Goal: Information Seeking & Learning: Learn about a topic

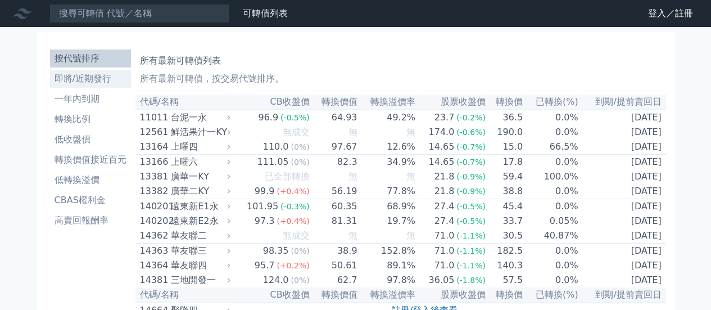
click at [100, 77] on li "即將/近期發行" at bounding box center [90, 78] width 81 height 13
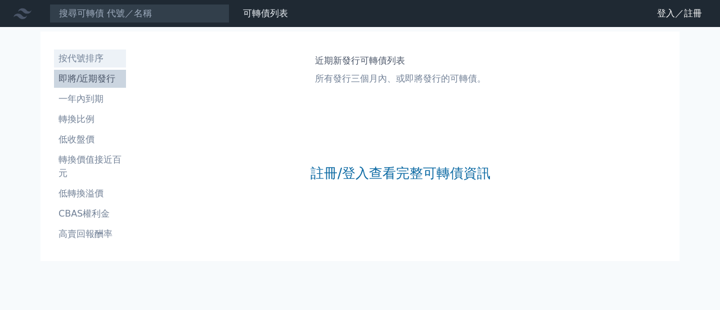
click at [95, 57] on li "按代號排序" at bounding box center [90, 58] width 72 height 13
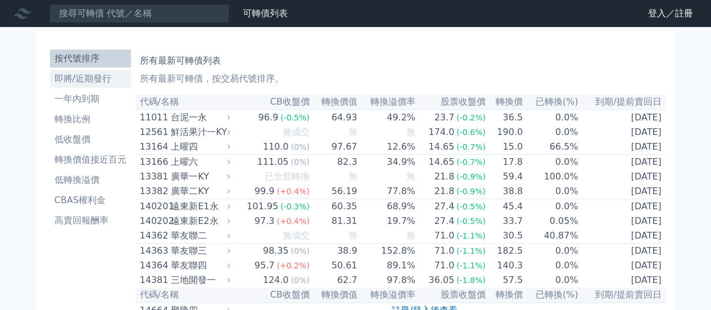
click at [72, 77] on li "即將/近期發行" at bounding box center [90, 78] width 81 height 13
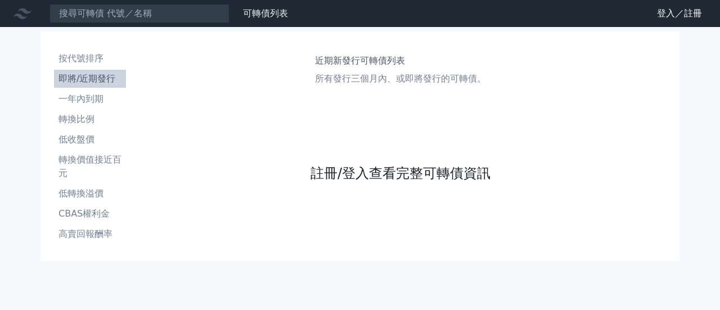
click at [369, 173] on link "註冊/登入查看完整可轉債資訊" at bounding box center [400, 173] width 180 height 18
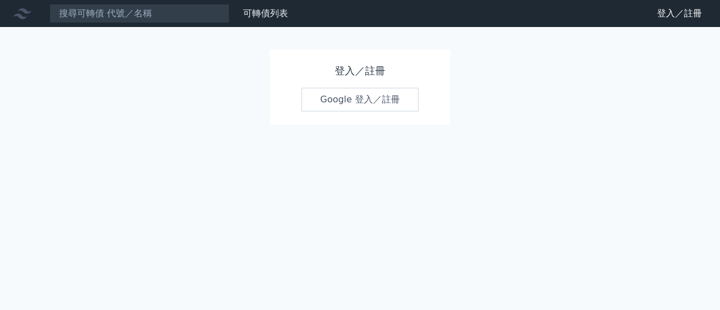
click at [379, 100] on link "Google 登入／註冊" at bounding box center [359, 100] width 117 height 24
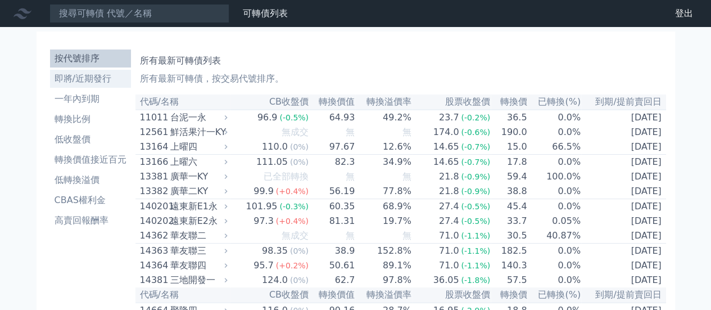
click at [76, 74] on li "即將/近期發行" at bounding box center [90, 78] width 81 height 13
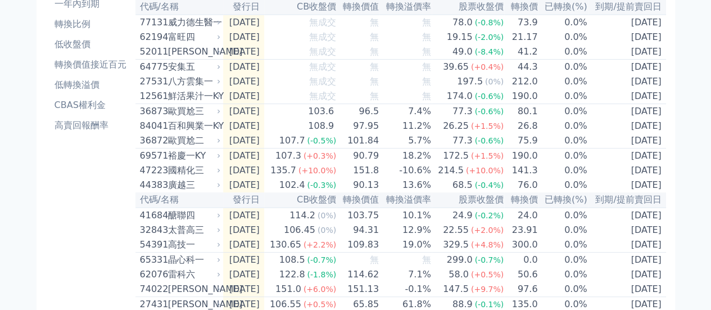
scroll to position [112, 0]
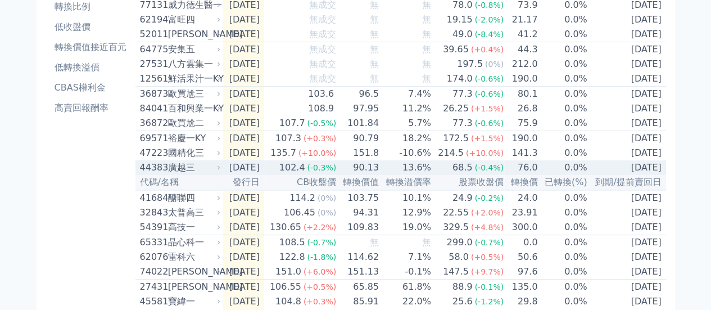
click at [182, 174] on div "廣越三" at bounding box center [193, 167] width 51 height 13
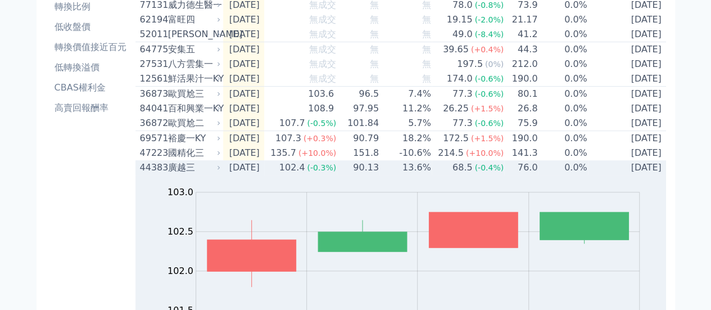
click at [182, 174] on div "廣越三" at bounding box center [193, 167] width 51 height 13
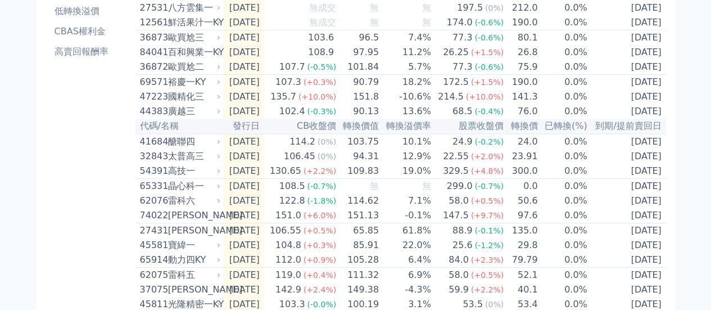
scroll to position [225, 0]
